Goal: Task Accomplishment & Management: Use online tool/utility

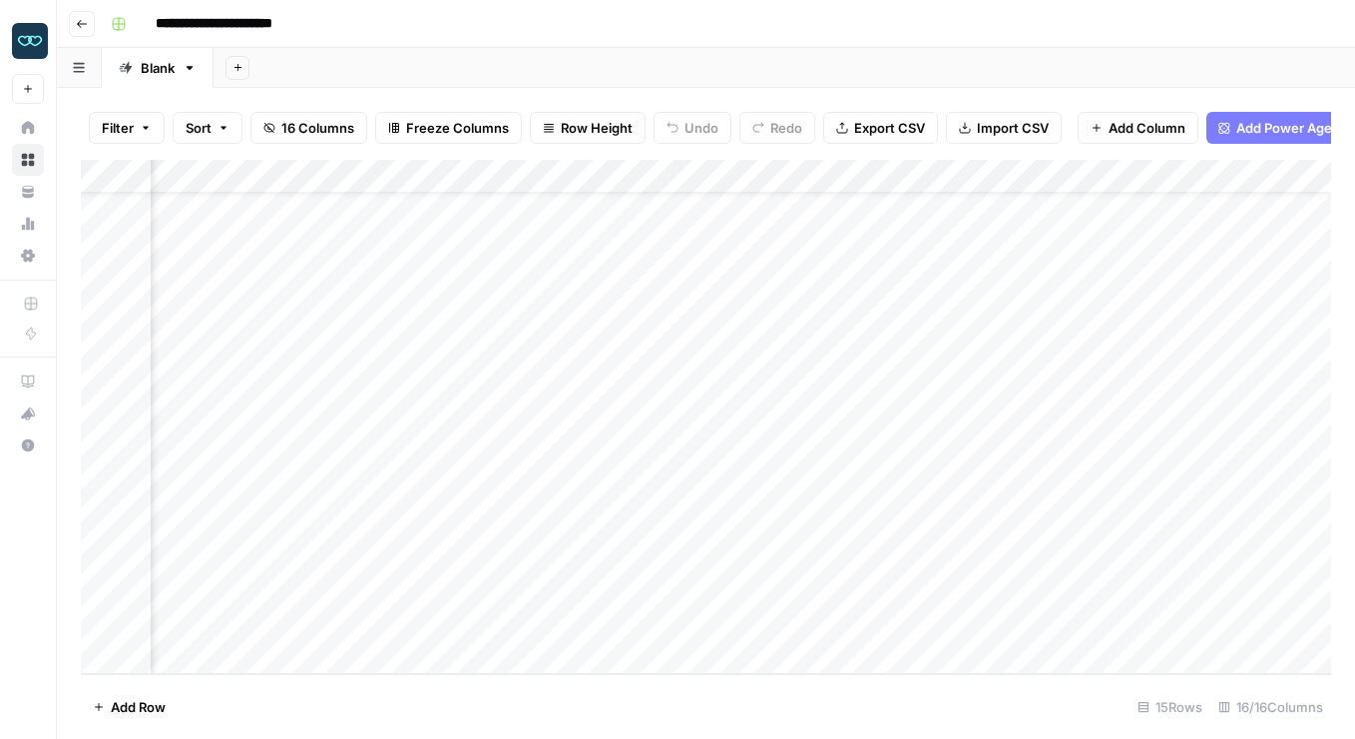
scroll to position [61, 786]
click at [527, 320] on div "Add Column" at bounding box center [706, 417] width 1251 height 514
click at [586, 315] on div "Add Column" at bounding box center [706, 417] width 1251 height 514
click at [586, 315] on body "**********" at bounding box center [677, 369] width 1355 height 739
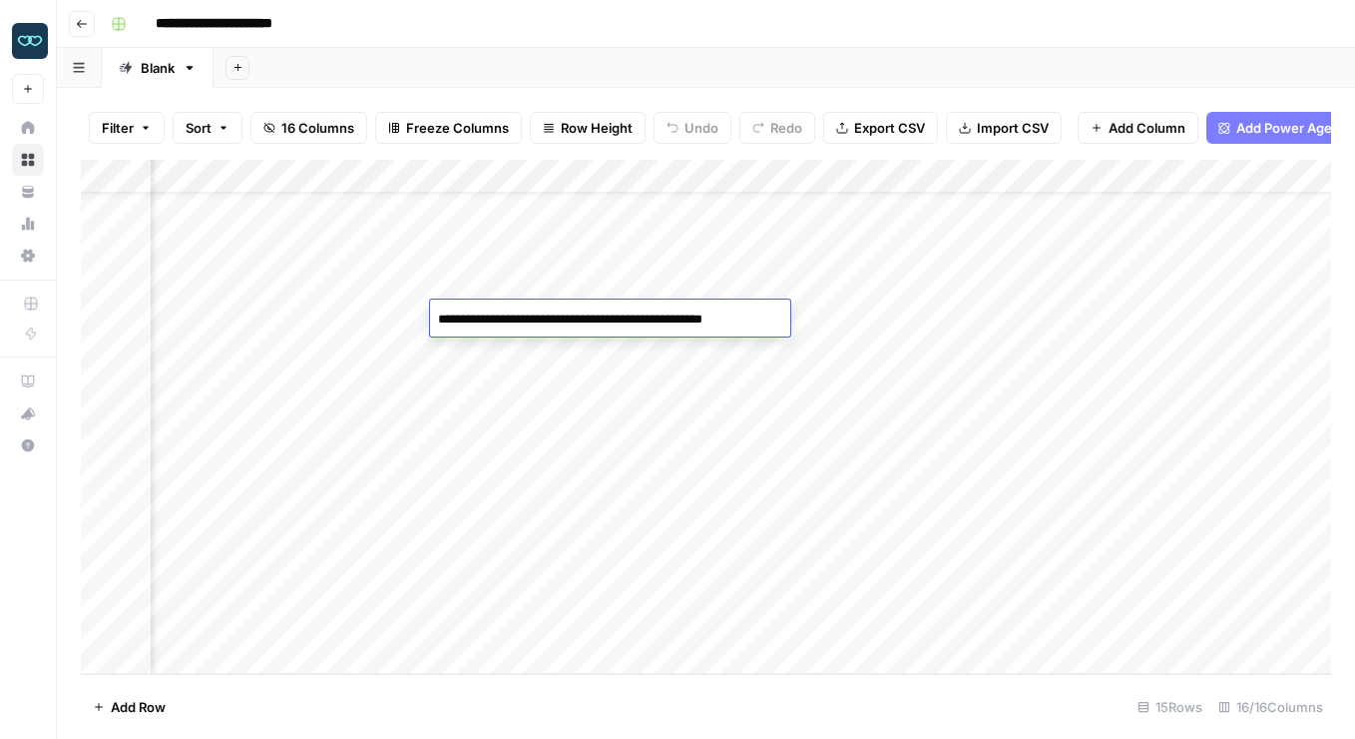
click at [607, 386] on div "Add Column" at bounding box center [706, 417] width 1251 height 514
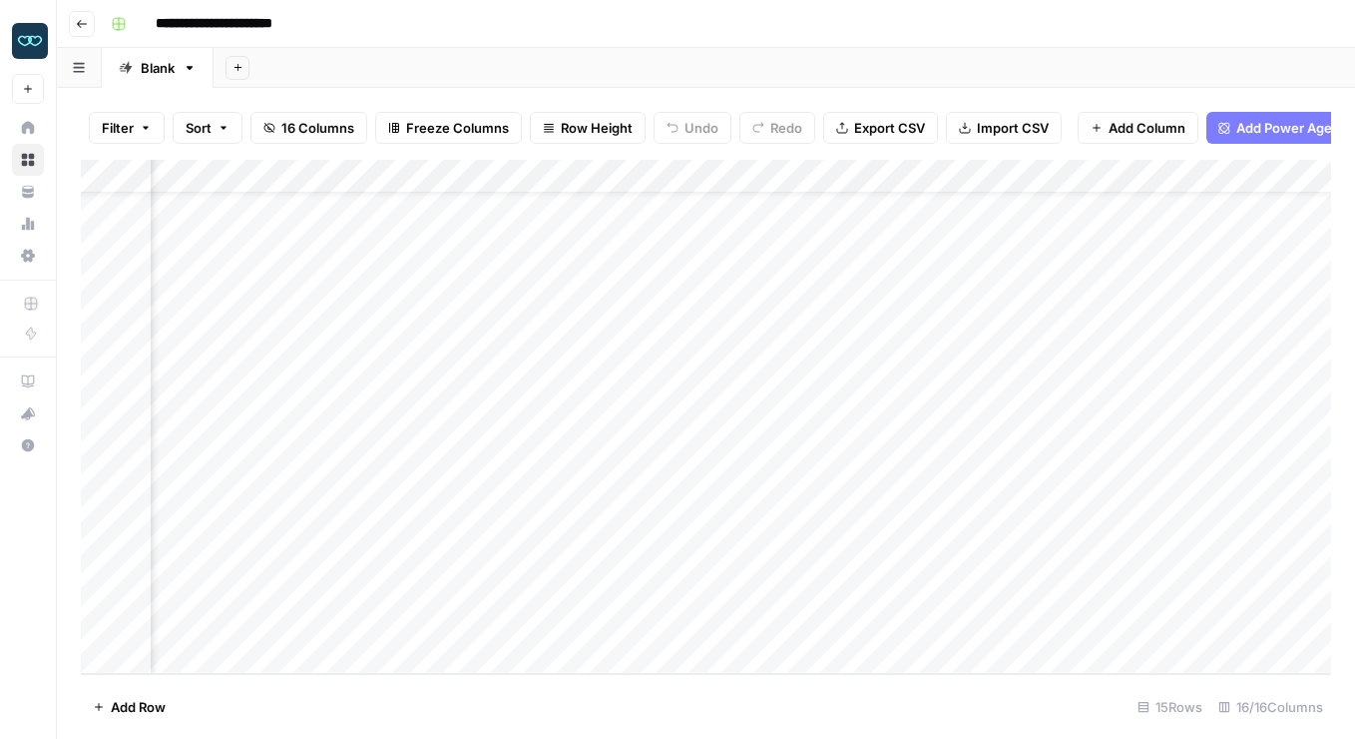
scroll to position [61, 1627]
click at [1059, 313] on div "Add Column" at bounding box center [706, 417] width 1251 height 514
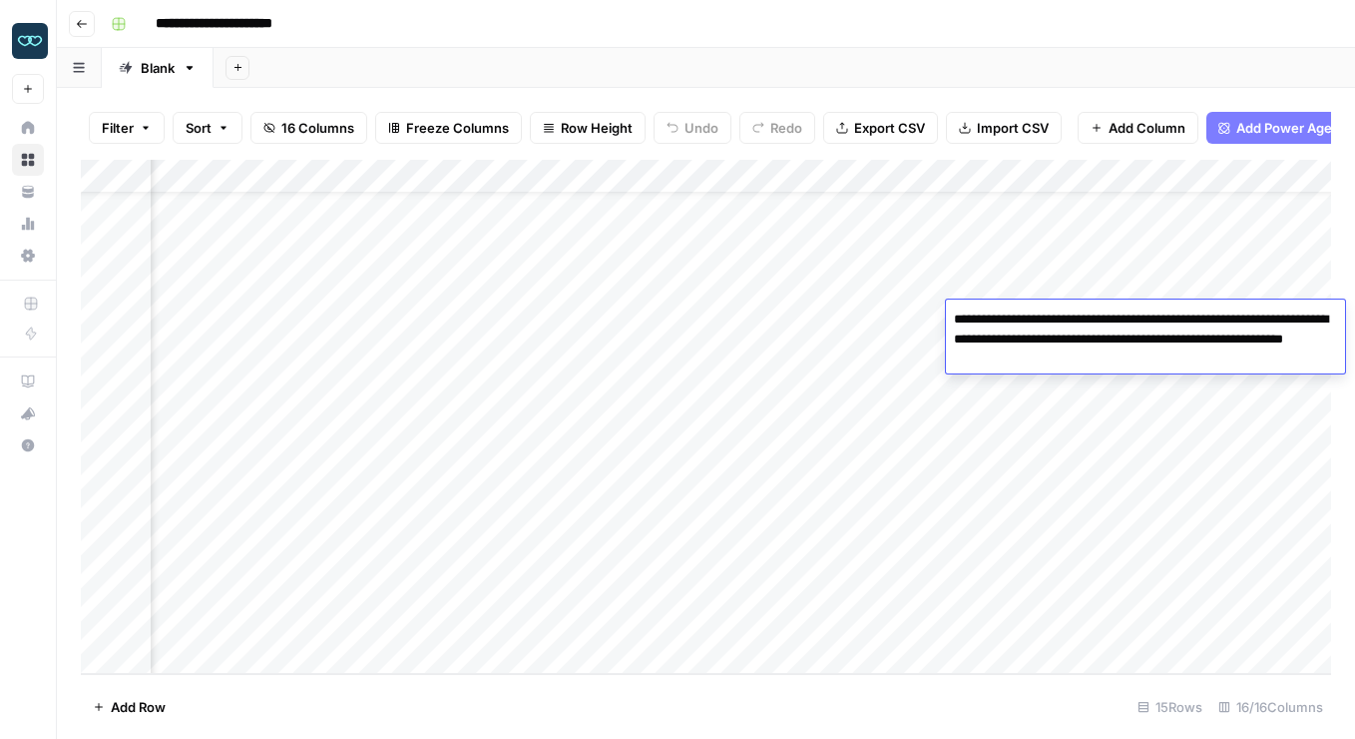
click at [925, 317] on div "Add Column" at bounding box center [706, 417] width 1251 height 514
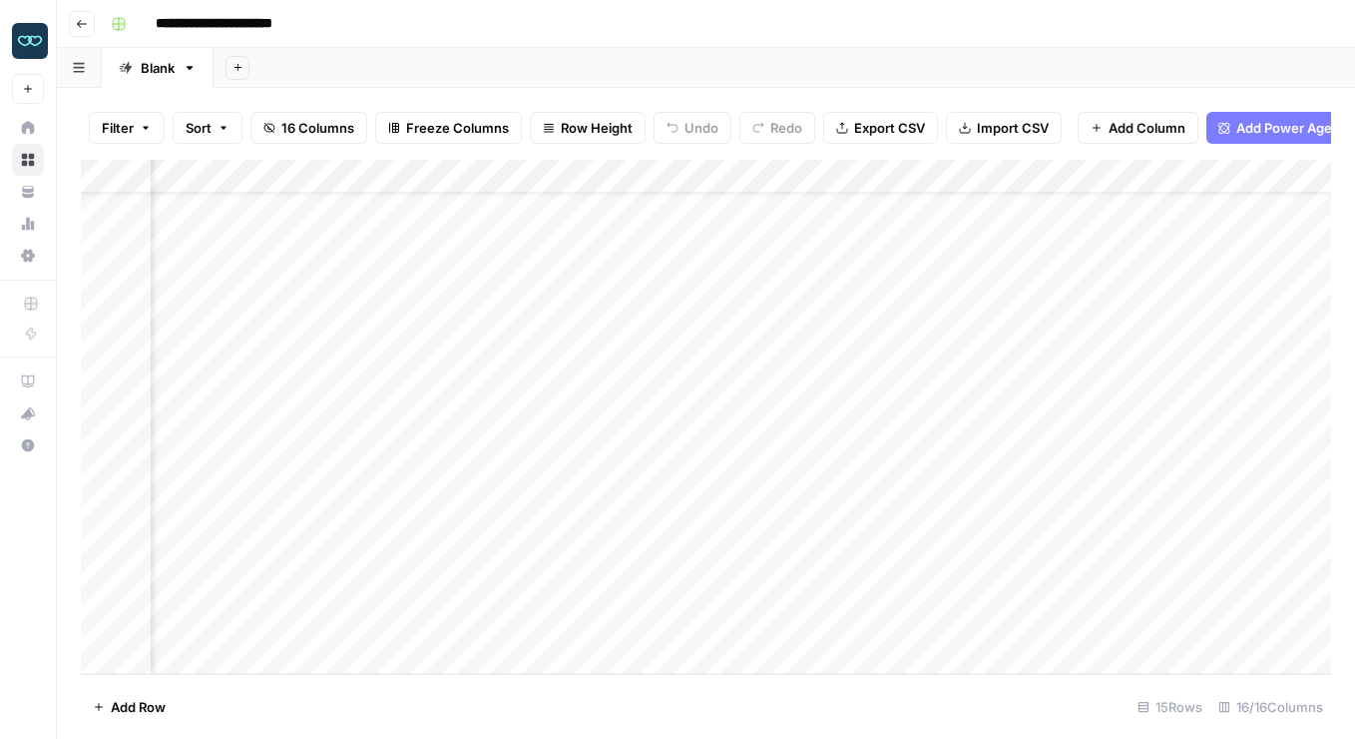
click at [1125, 321] on div "Add Column" at bounding box center [706, 417] width 1251 height 514
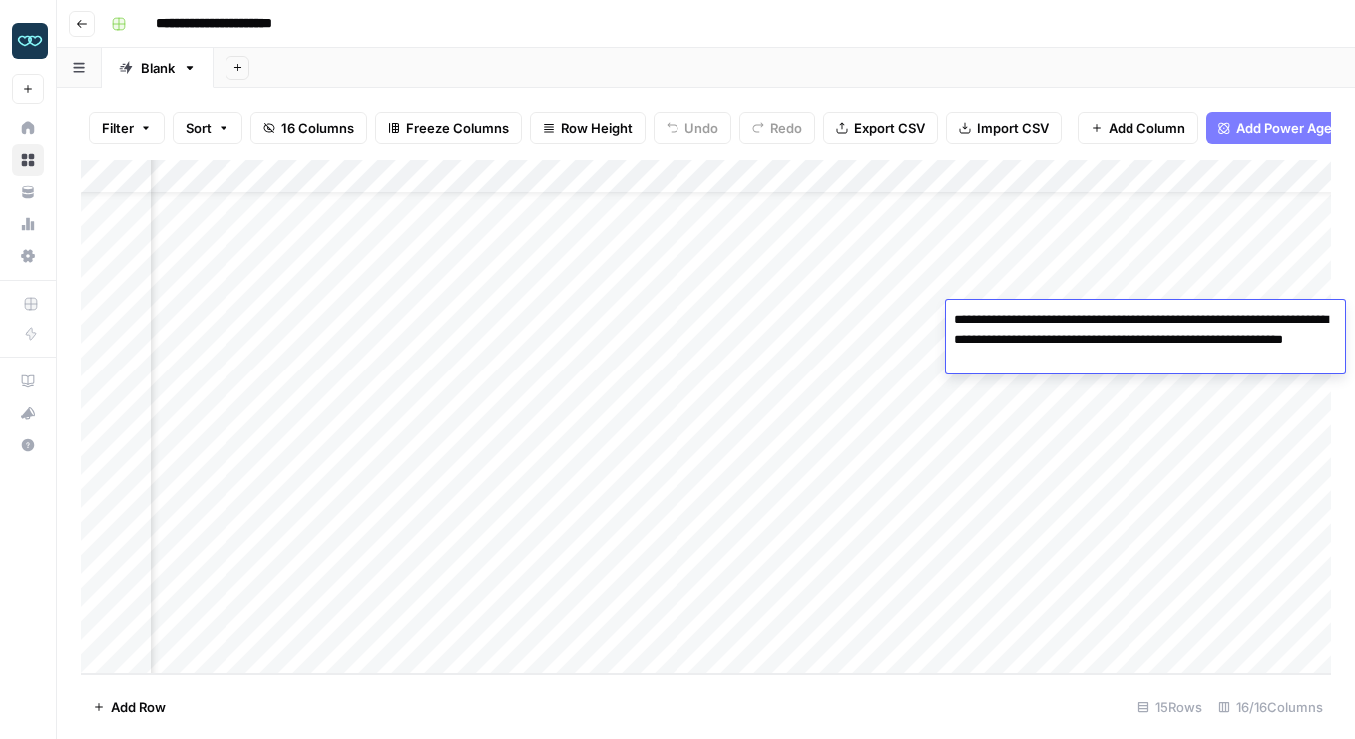
click at [893, 317] on div "Add Column" at bounding box center [706, 417] width 1251 height 514
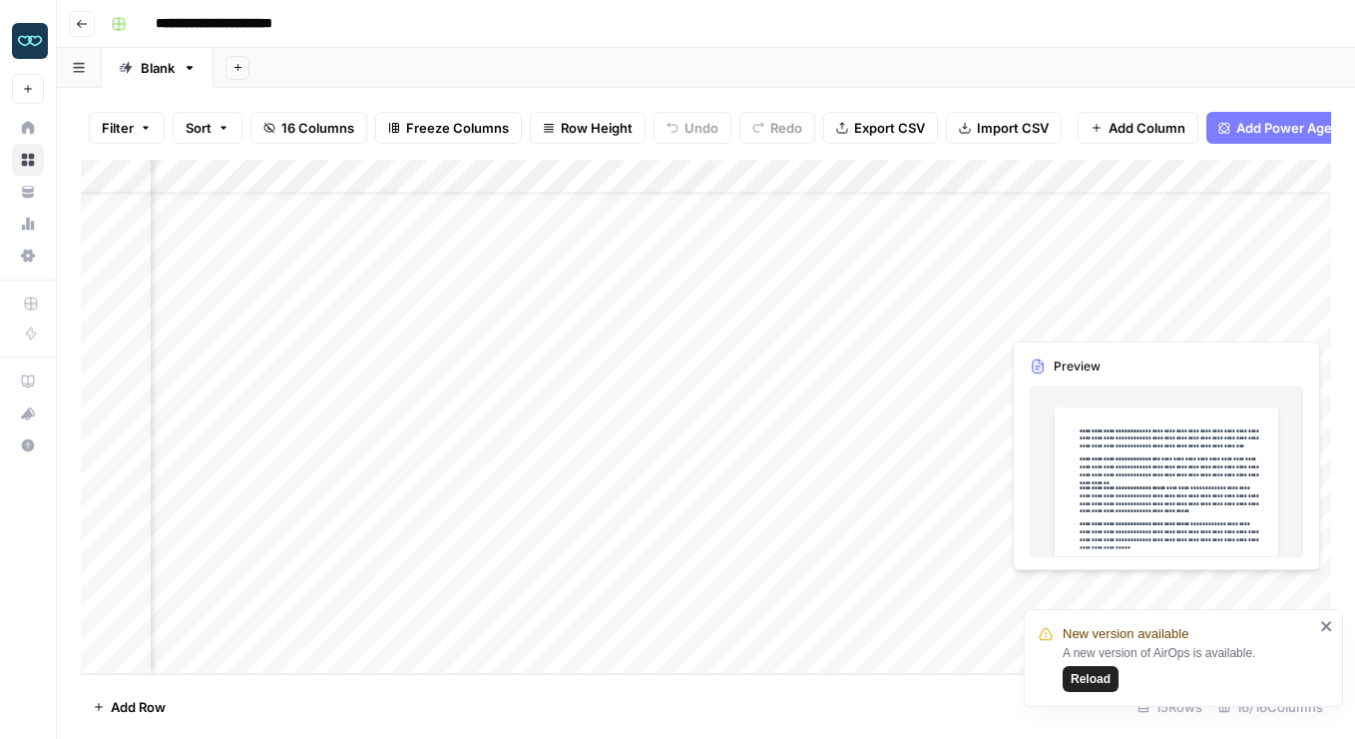
scroll to position [61, 1800]
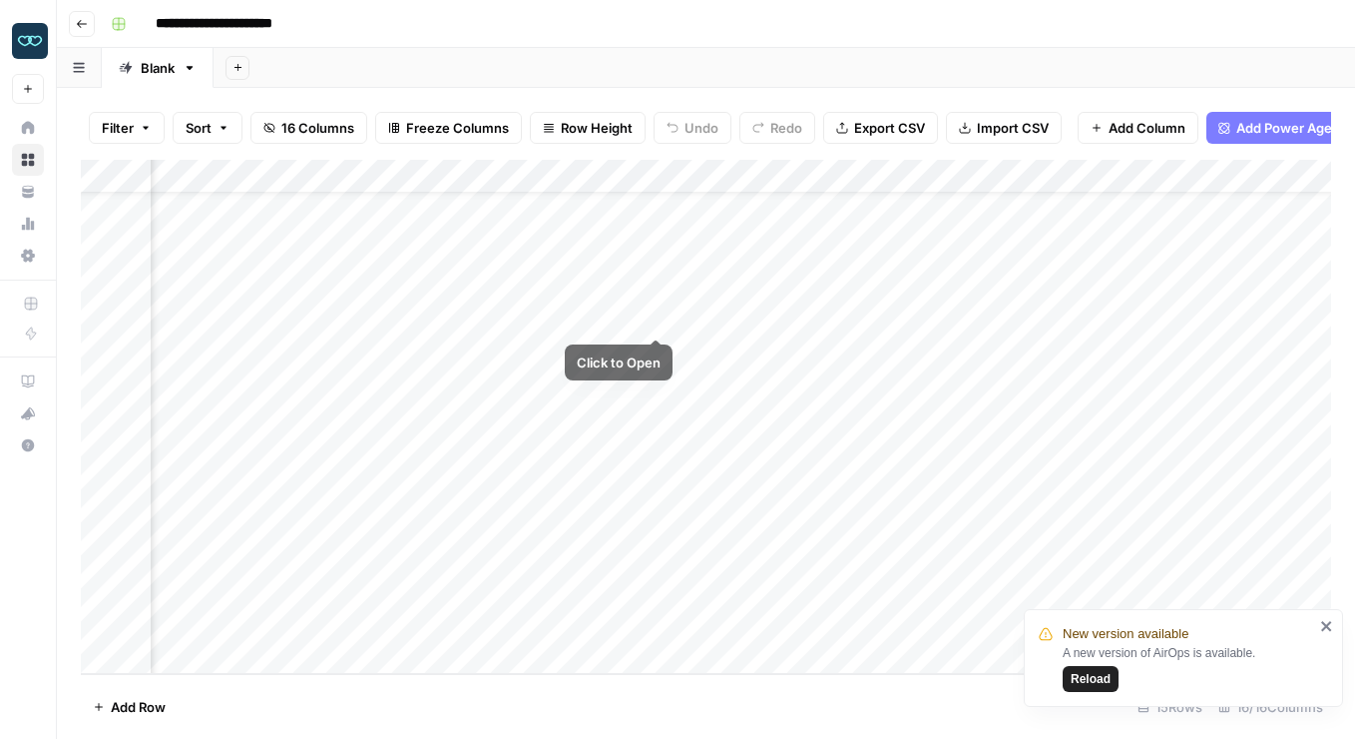
click at [608, 317] on div "Add Column" at bounding box center [706, 417] width 1251 height 514
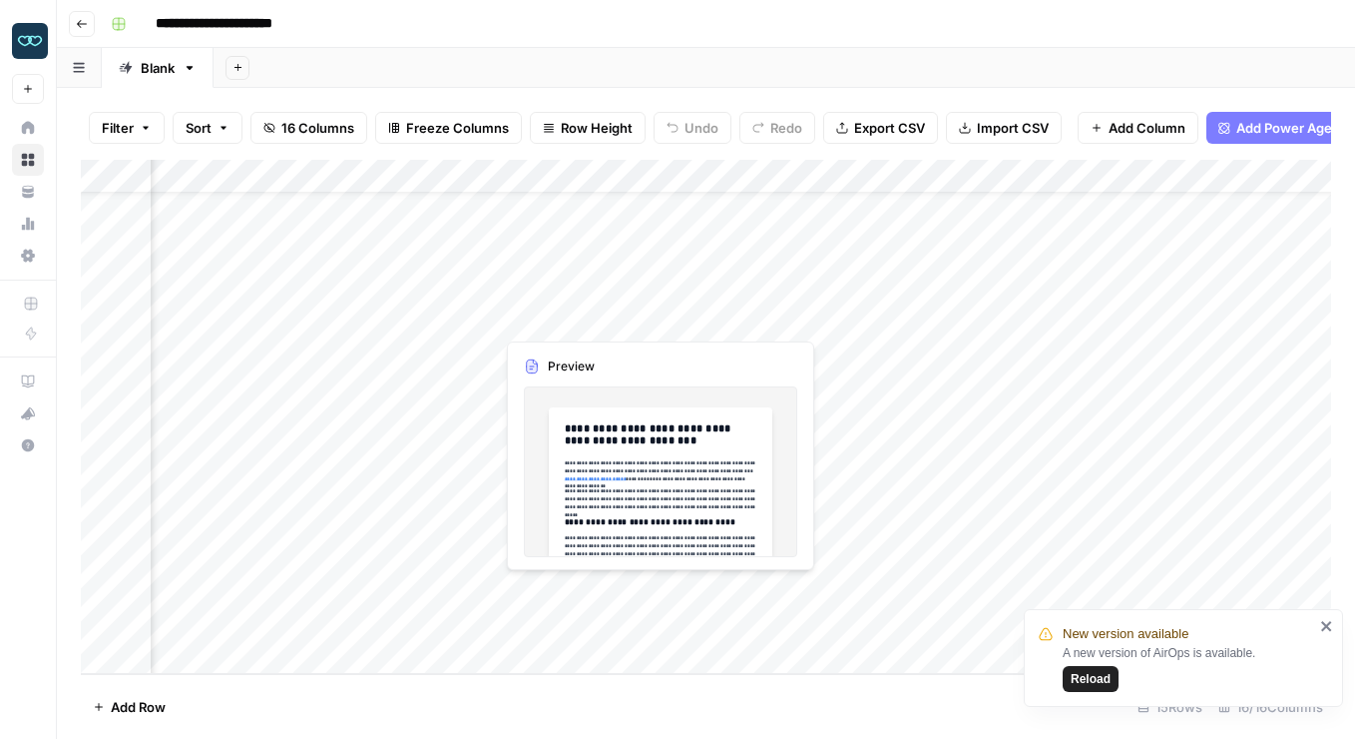
click at [603, 312] on div "Add Column" at bounding box center [706, 417] width 1251 height 514
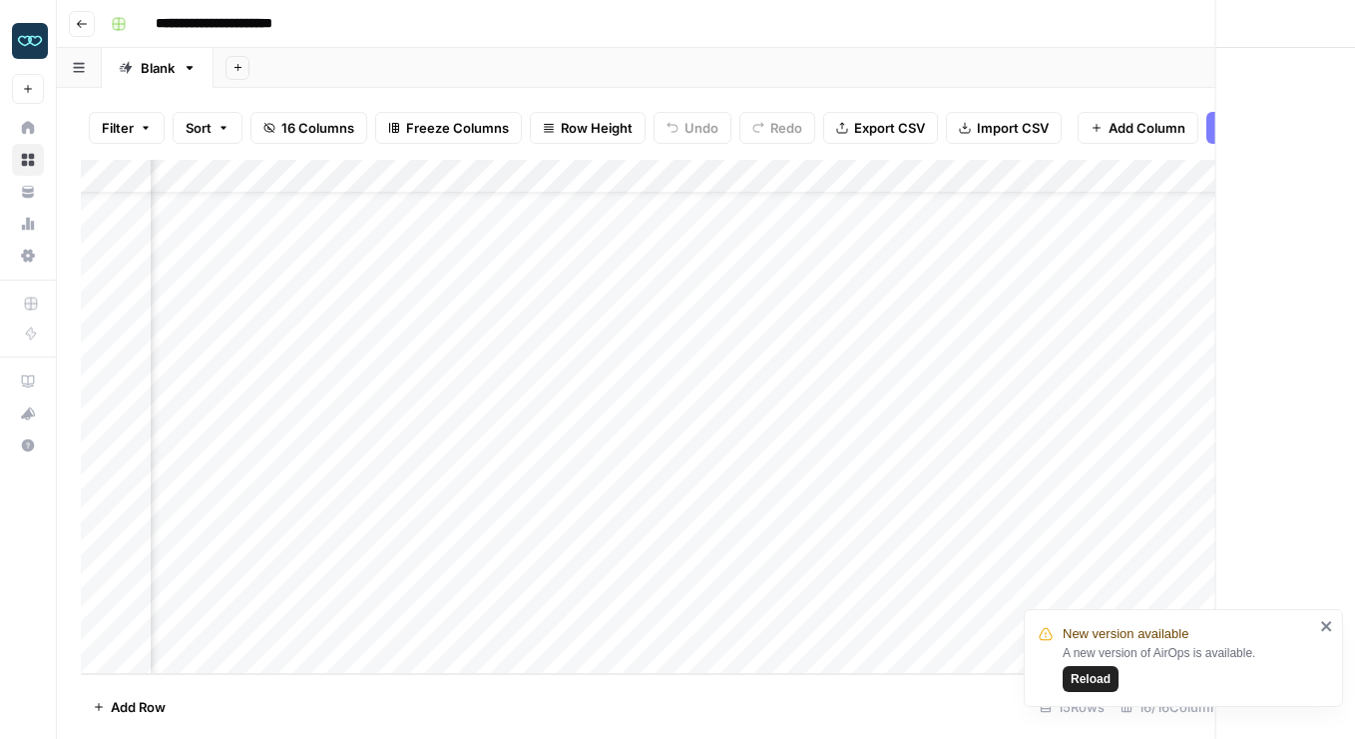
click at [603, 312] on div at bounding box center [585, 317] width 183 height 37
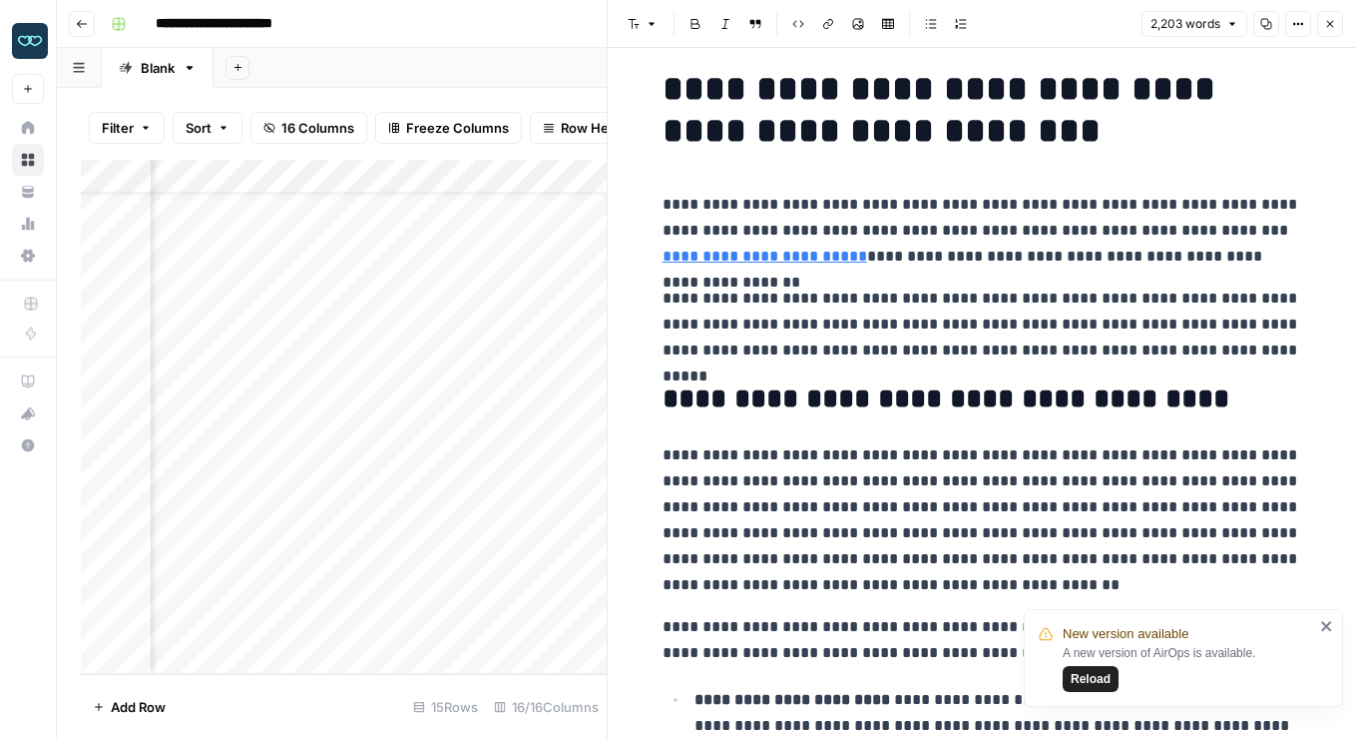
scroll to position [14, 0]
